Goal: Task Accomplishment & Management: Manage account settings

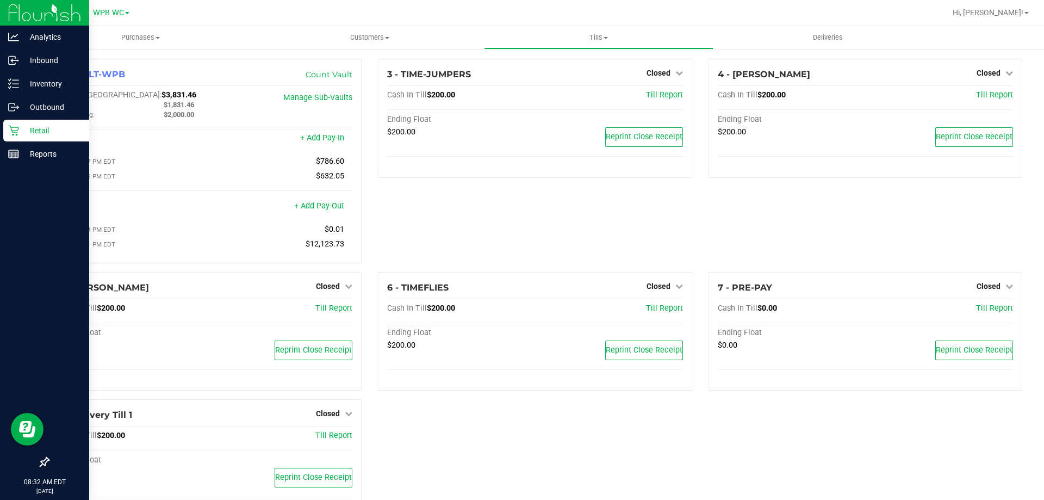
click at [27, 130] on p "Retail" at bounding box center [51, 130] width 65 height 13
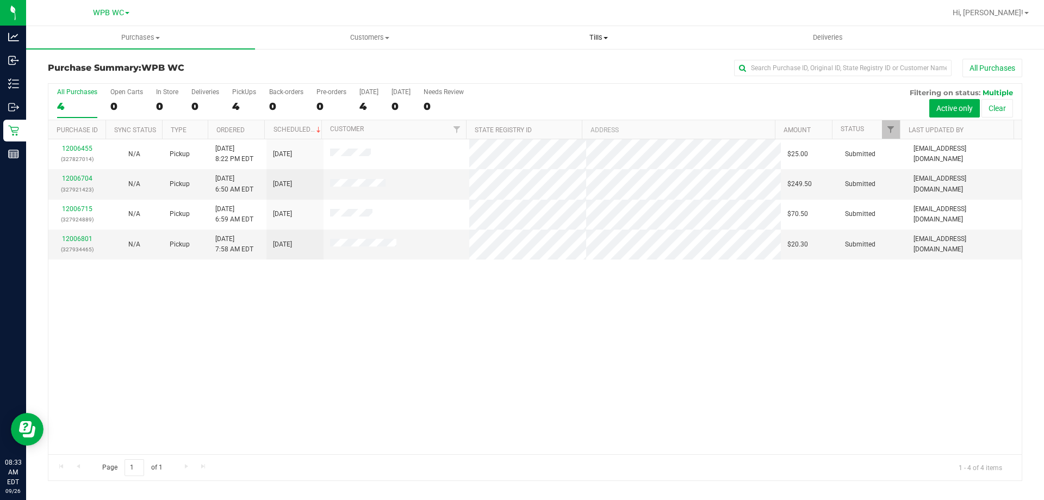
click at [615, 36] on span "Tills" at bounding box center [598, 38] width 228 height 10
click at [532, 65] on span "Manage tills" at bounding box center [520, 65] width 73 height 9
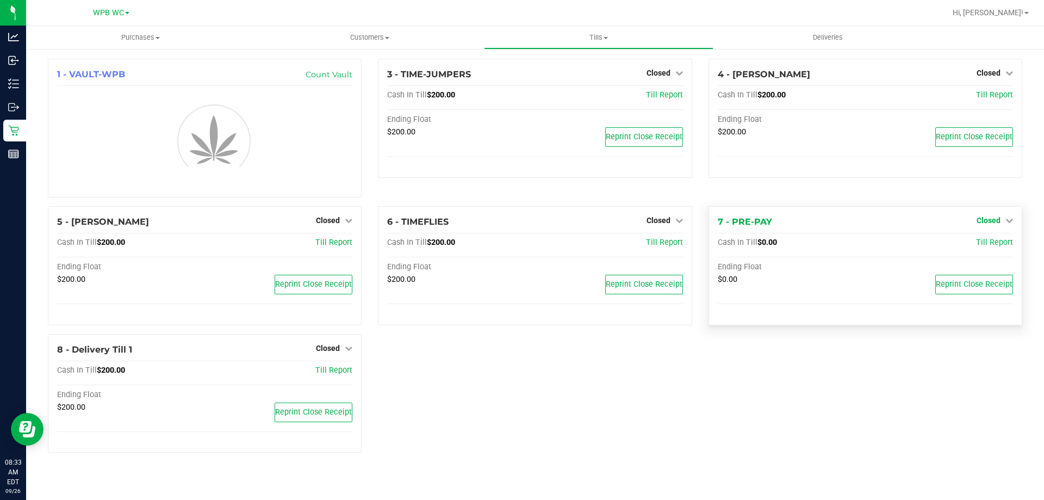
click at [996, 206] on div "4 - [PERSON_NAME] Closed Open Till Cash In Till $200.00 Till Report Ending Floa…" at bounding box center [865, 132] width 330 height 147
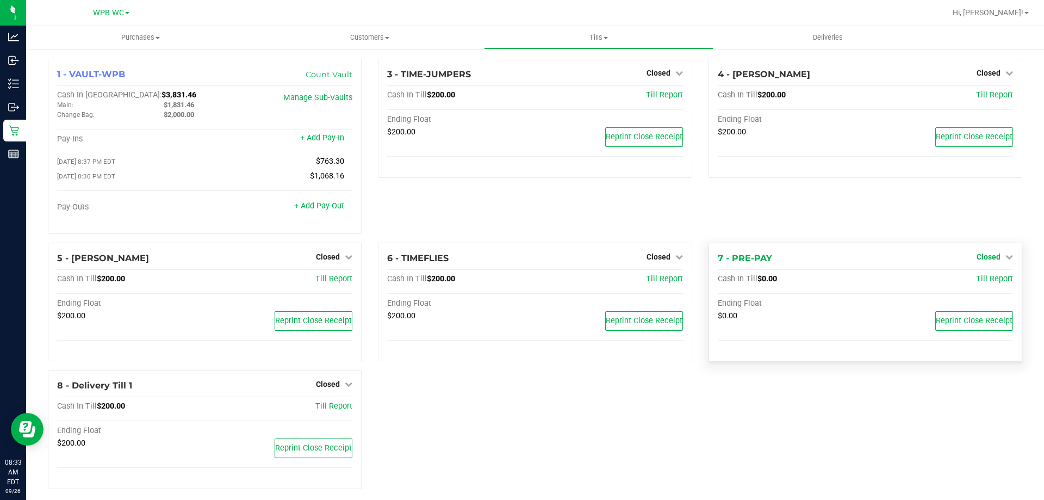
click at [976, 258] on span "Closed" at bounding box center [988, 256] width 24 height 9
click at [994, 277] on link "Open Till" at bounding box center [988, 279] width 29 height 9
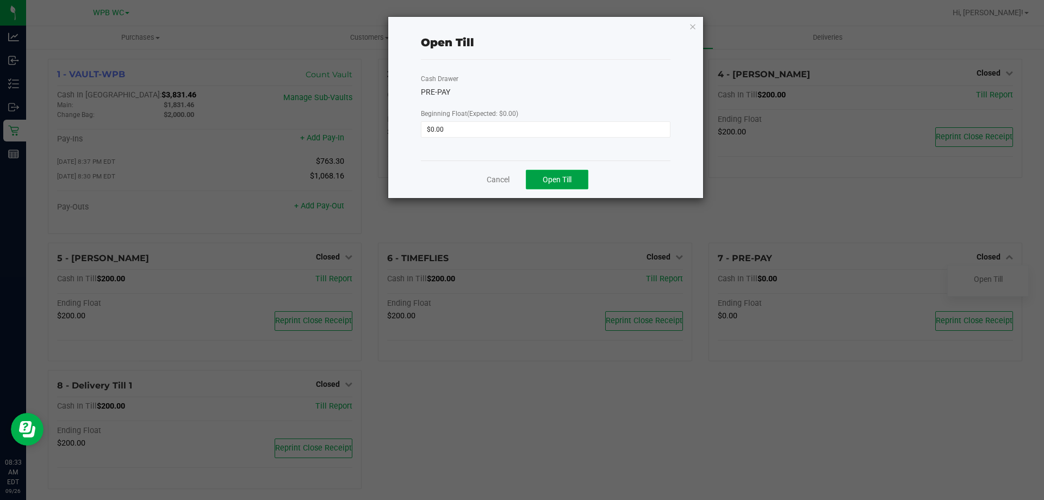
click at [553, 175] on span "Open Till" at bounding box center [557, 179] width 29 height 9
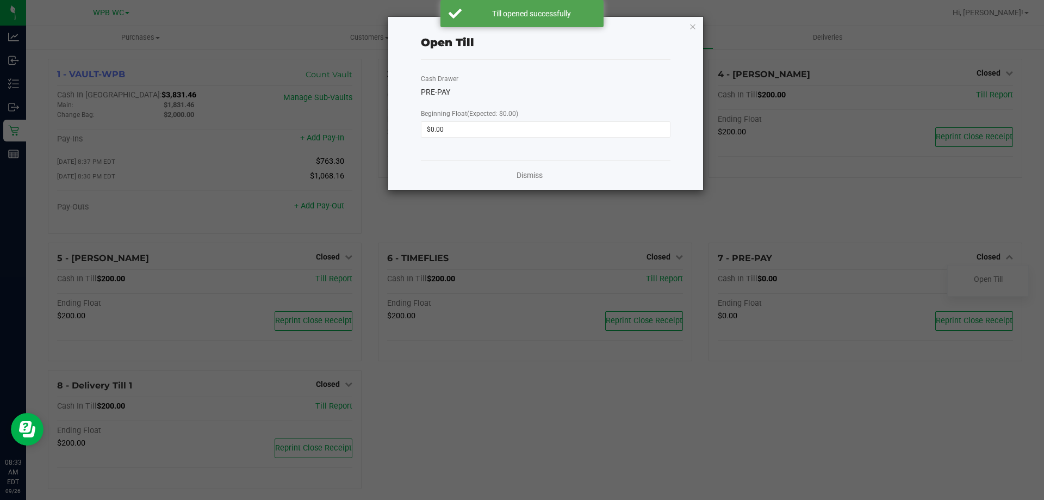
click at [696, 24] on div "Open Till Cash Drawer PRE-PAY Beginning Float (Expected: $0.00) $0.00 Dismiss" at bounding box center [545, 103] width 315 height 173
click at [696, 26] on icon "button" at bounding box center [693, 26] width 8 height 13
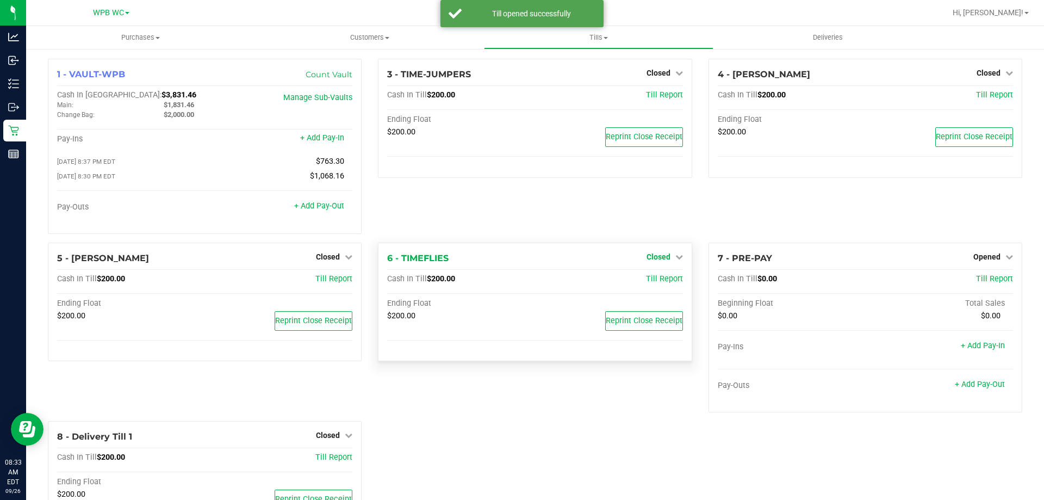
click at [665, 256] on link "Closed" at bounding box center [664, 256] width 36 height 9
click at [660, 278] on link "Open Till" at bounding box center [658, 279] width 29 height 9
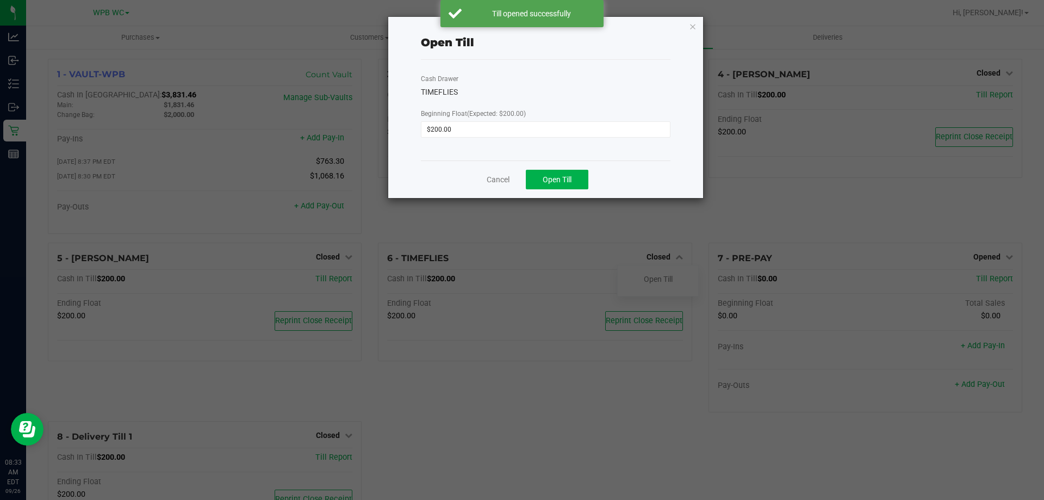
click at [573, 168] on div "Cancel Open Till" at bounding box center [546, 179] width 250 height 38
click at [570, 173] on button "Open Till" at bounding box center [557, 180] width 63 height 20
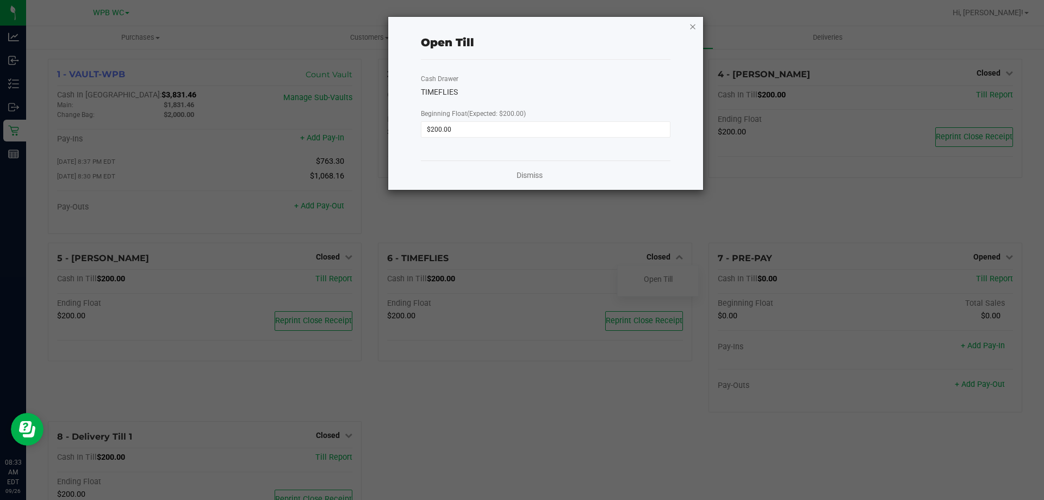
click at [693, 22] on icon "button" at bounding box center [693, 26] width 8 height 13
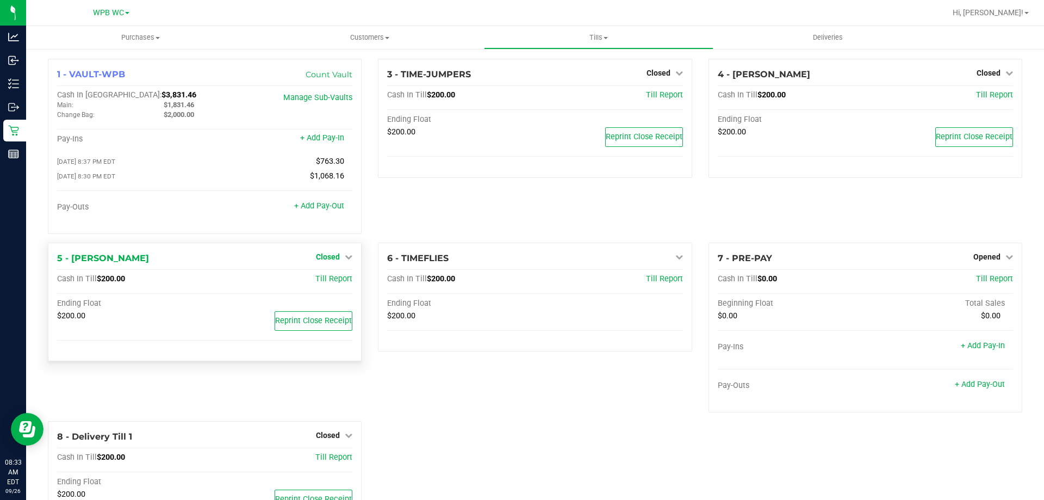
click at [324, 255] on span "Closed" at bounding box center [328, 256] width 24 height 9
click at [329, 286] on div "Open Till" at bounding box center [328, 279] width 80 height 14
click at [331, 278] on link "Open Till" at bounding box center [327, 279] width 29 height 9
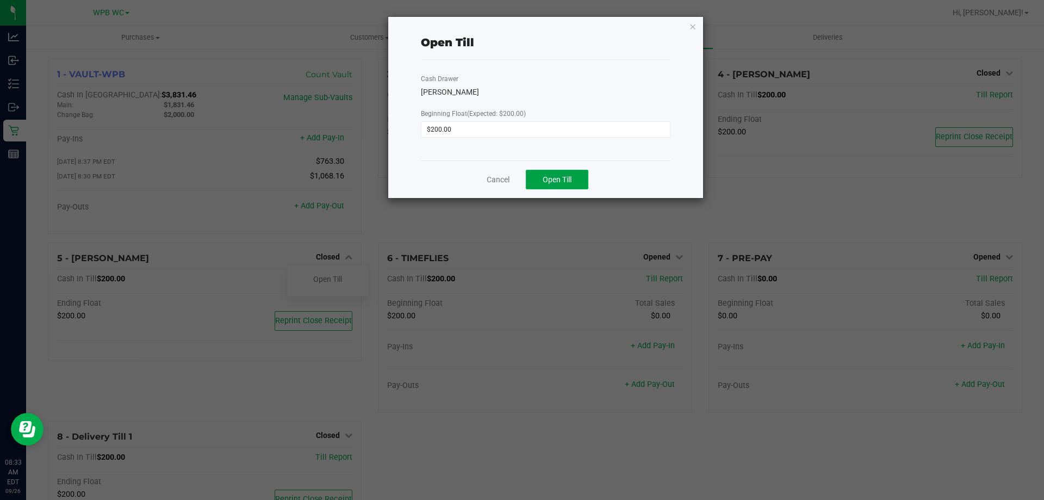
click at [568, 173] on button "Open Till" at bounding box center [557, 180] width 63 height 20
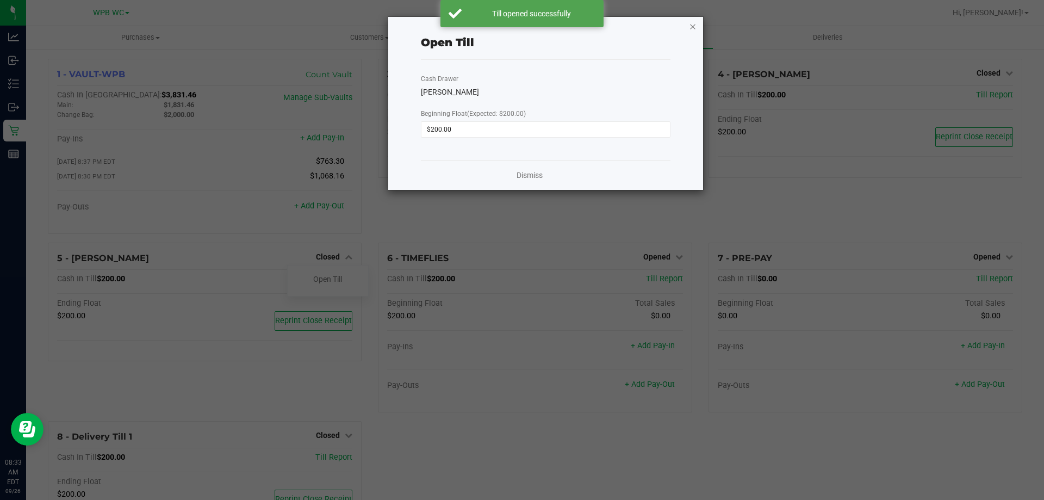
click at [695, 24] on icon "button" at bounding box center [693, 26] width 8 height 13
